Goal: Information Seeking & Learning: Learn about a topic

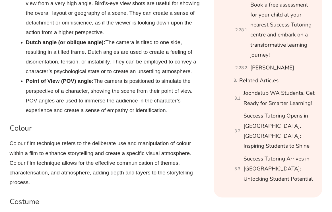
scroll to position [767, 0]
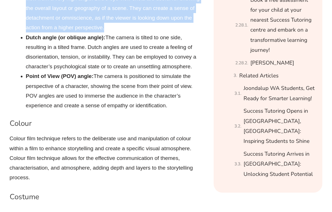
drag, startPoint x: 26, startPoint y: 111, endPoint x: 124, endPoint y: 151, distance: 105.3
click at [124, 33] on li "Bird’s-eye view : The camera is placed directly overhead, providing a view from…" at bounding box center [113, 8] width 174 height 49
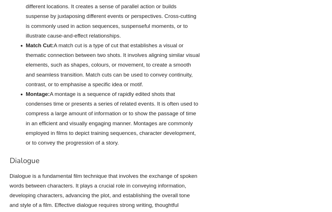
scroll to position [1383, 0]
drag, startPoint x: 26, startPoint y: 60, endPoint x: 185, endPoint y: 97, distance: 163.7
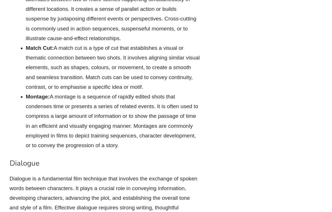
copy li "Jump Cut: A cut that creates a noticeable jump in time or space within a scene.…"
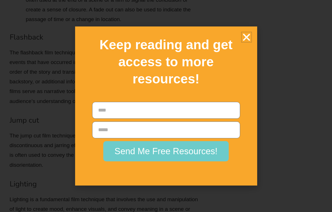
scroll to position [2368, 0]
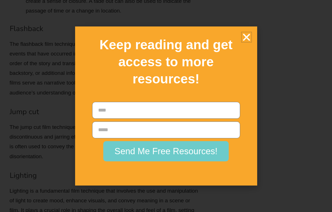
click at [248, 42] on icon "Close" at bounding box center [247, 37] width 10 height 10
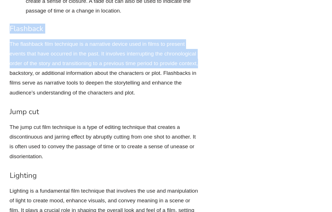
drag, startPoint x: 9, startPoint y: 39, endPoint x: 201, endPoint y: 77, distance: 195.6
copy div "Flashback The flashback film technique is a narrative device used in films to p…"
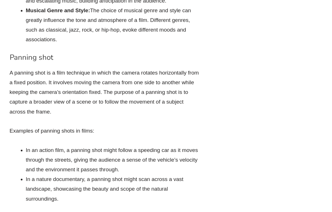
scroll to position [3430, 0]
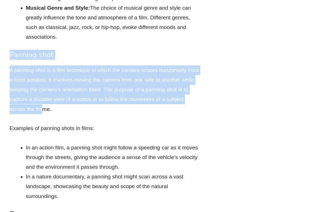
drag, startPoint x: 17, startPoint y: 91, endPoint x: 42, endPoint y: 115, distance: 35.0
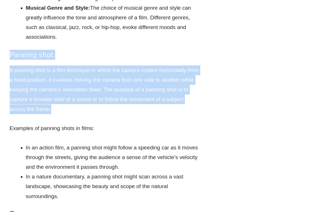
drag, startPoint x: 13, startPoint y: 67, endPoint x: 62, endPoint y: 114, distance: 68.0
copy div "Panning shot A panning shot is a film technique in which the camera rotates hor…"
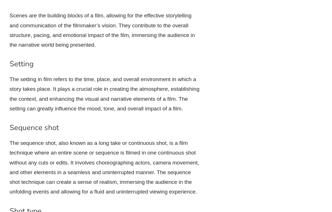
scroll to position [3897, 0]
